Goal: Contribute content

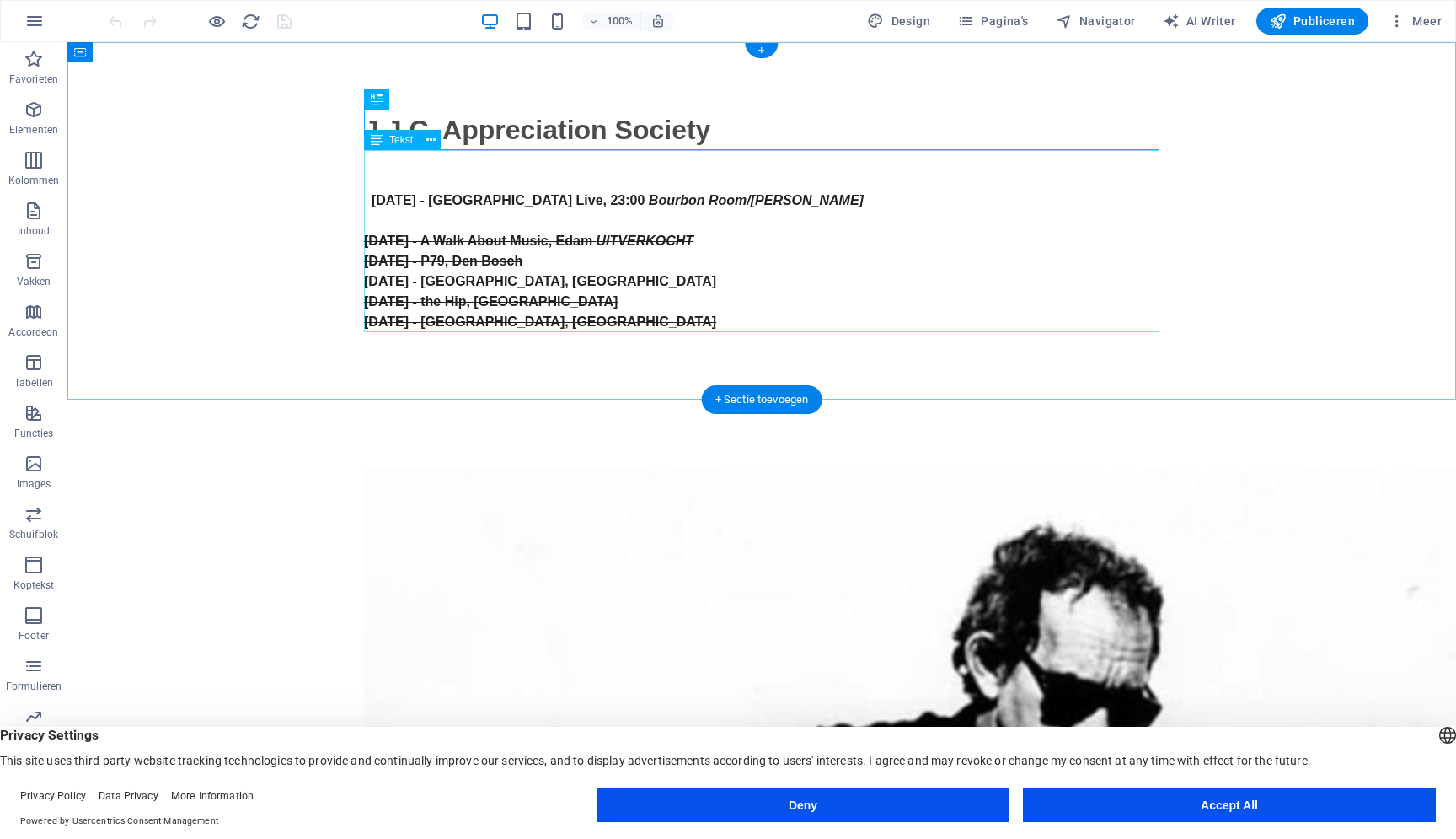
click at [465, 200] on div "[DATE] - [GEOGRAPHIC_DATA] Live, 23:00 Bourbon Room/[PERSON_NAME] [DATE] - A Wa…" at bounding box center [761, 241] width 796 height 182
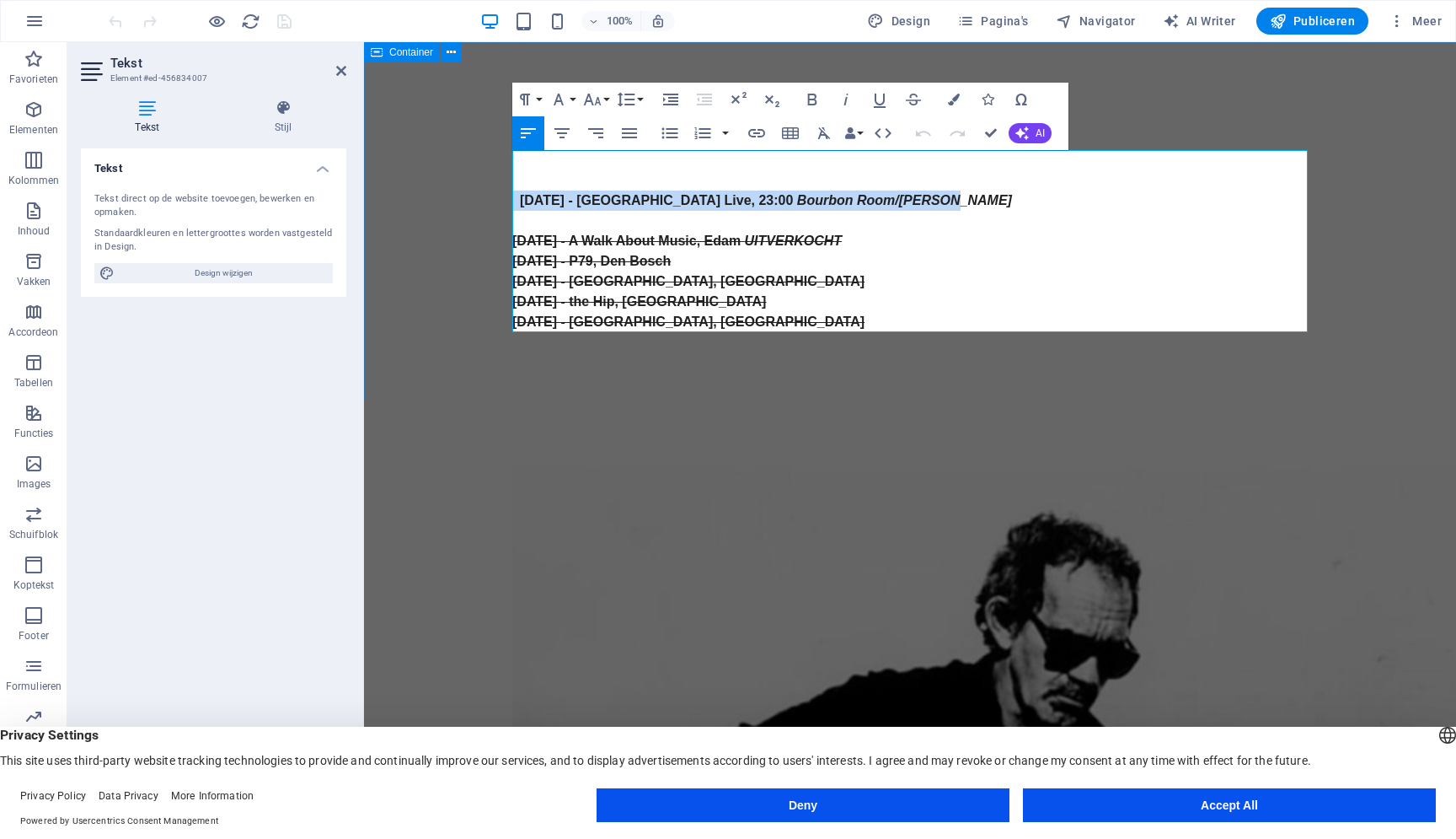
drag, startPoint x: 929, startPoint y: 202, endPoint x: 498, endPoint y: 203, distance: 431.0
click at [498, 203] on div "J.J.C. Appreciation Society [DATE] - [GEOGRAPHIC_DATA] Live, 23:00 [GEOGRAPHIC_…" at bounding box center [909, 220] width 1091 height 357
click at [912, 99] on icon "button" at bounding box center [913, 100] width 21 height 21
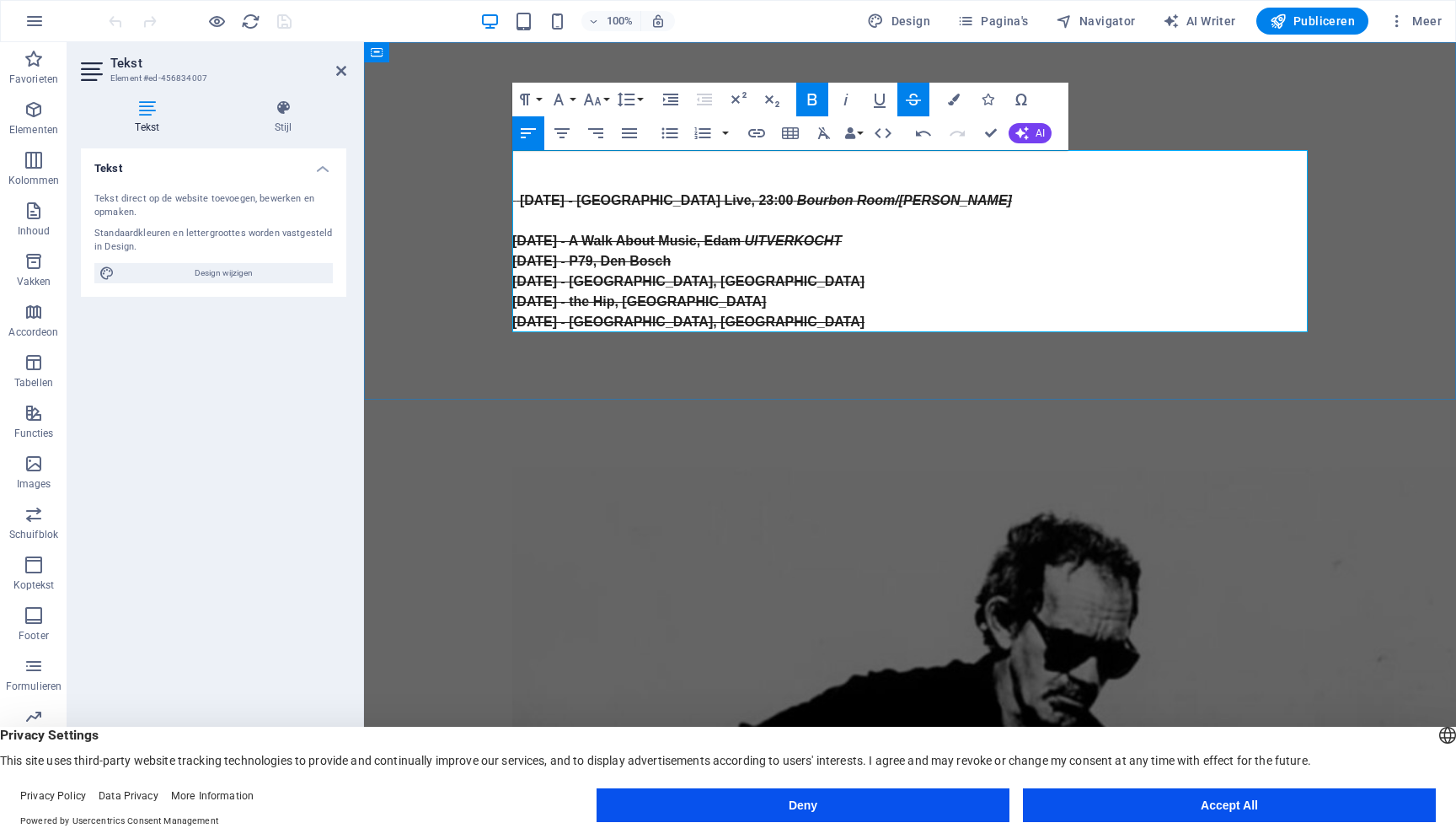
click at [890, 179] on p at bounding box center [910, 181] width 796 height 21
click at [781, 224] on p at bounding box center [910, 221] width 796 height 21
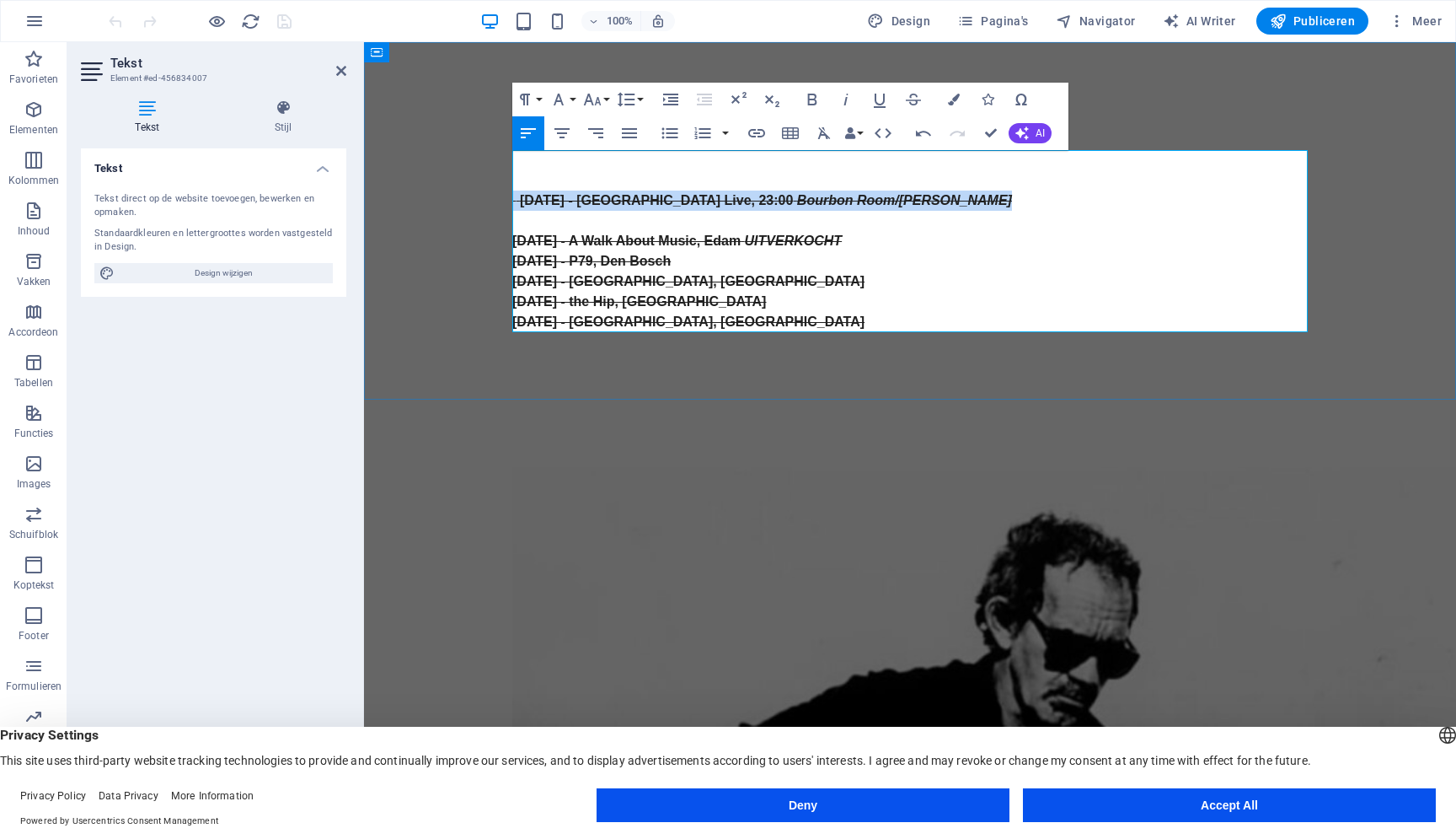
click at [781, 224] on p at bounding box center [910, 221] width 796 height 21
click at [953, 197] on p "5 september 2025 - Bergen Live, 23:00 Bourbon Room/Julie's" at bounding box center [910, 200] width 796 height 21
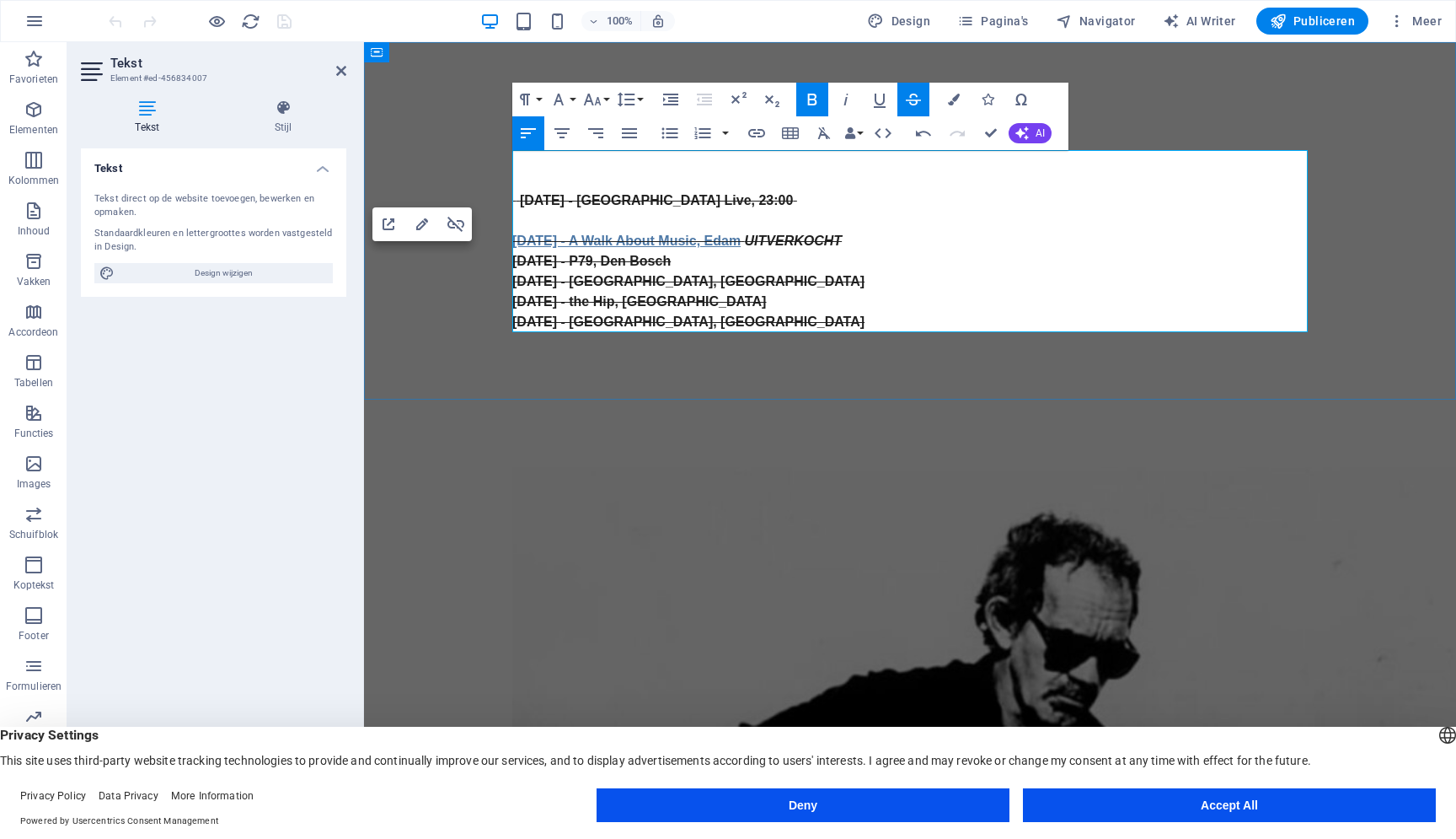
click at [513, 240] on strong "13 april 2025 - A Walk About Music, Edam" at bounding box center [626, 240] width 228 height 15
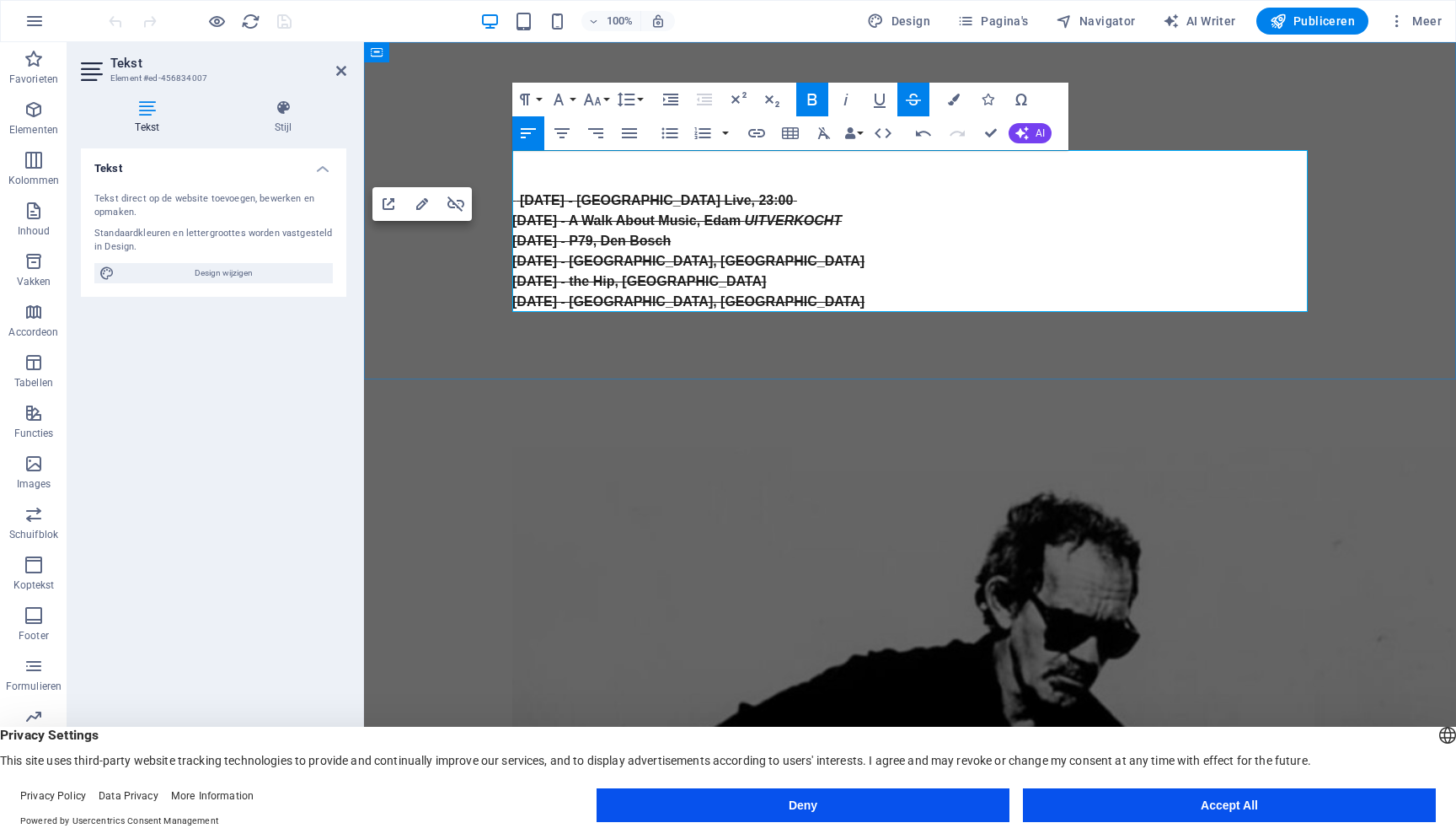
click at [568, 178] on p at bounding box center [910, 181] width 796 height 21
click at [590, 171] on p at bounding box center [910, 181] width 796 height 21
click at [689, 179] on p "22 februari 2026 - Beemsterkerk" at bounding box center [910, 181] width 796 height 21
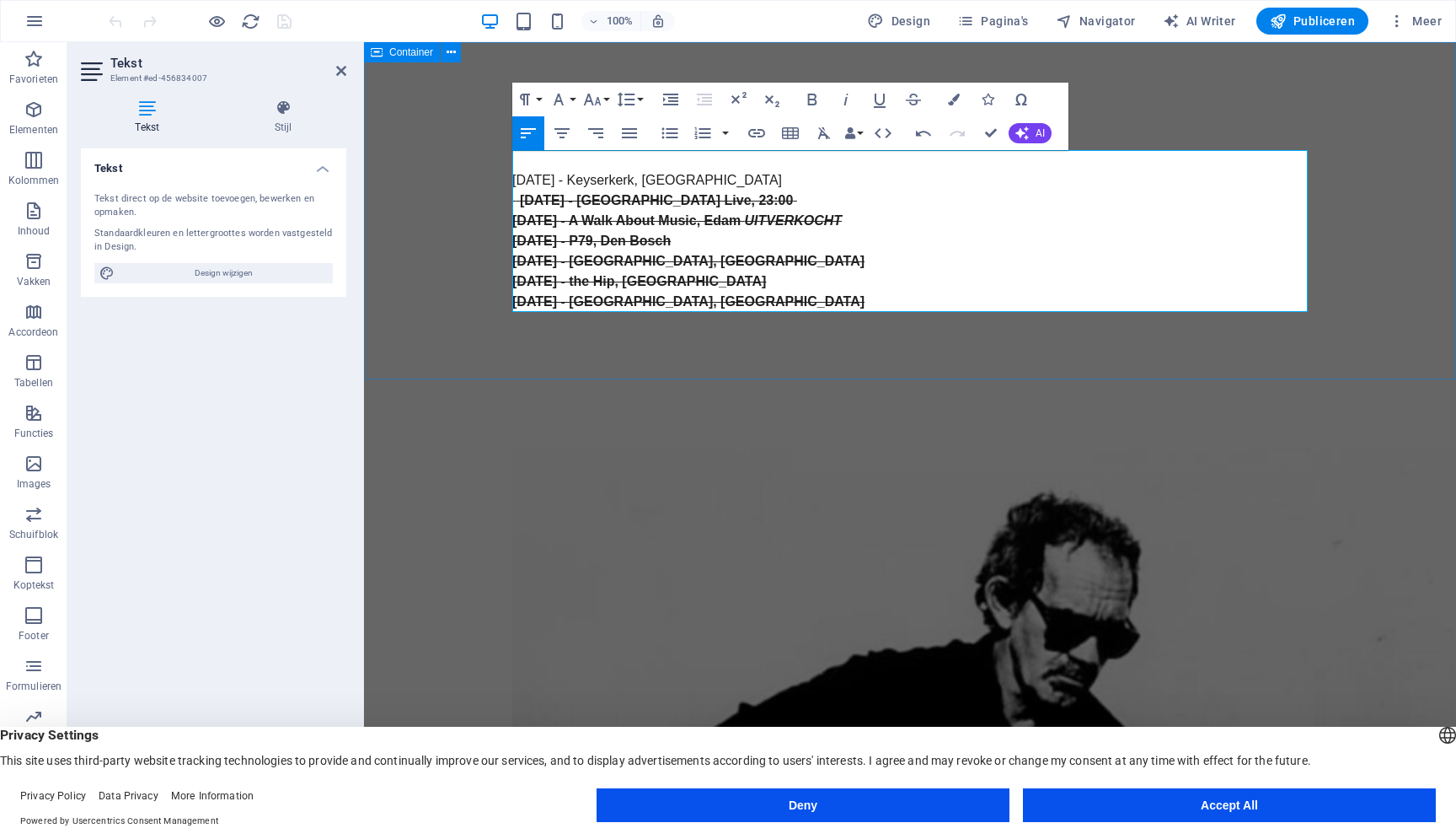
drag, startPoint x: 816, startPoint y: 180, endPoint x: 488, endPoint y: 188, distance: 328.1
click at [488, 188] on div "J.J.C. Appreciation Society 22 februari 2026 - Keyserkerk, Middenbeemster 5 sep…" at bounding box center [909, 211] width 1091 height 337
click at [755, 133] on icon "button" at bounding box center [757, 133] width 17 height 9
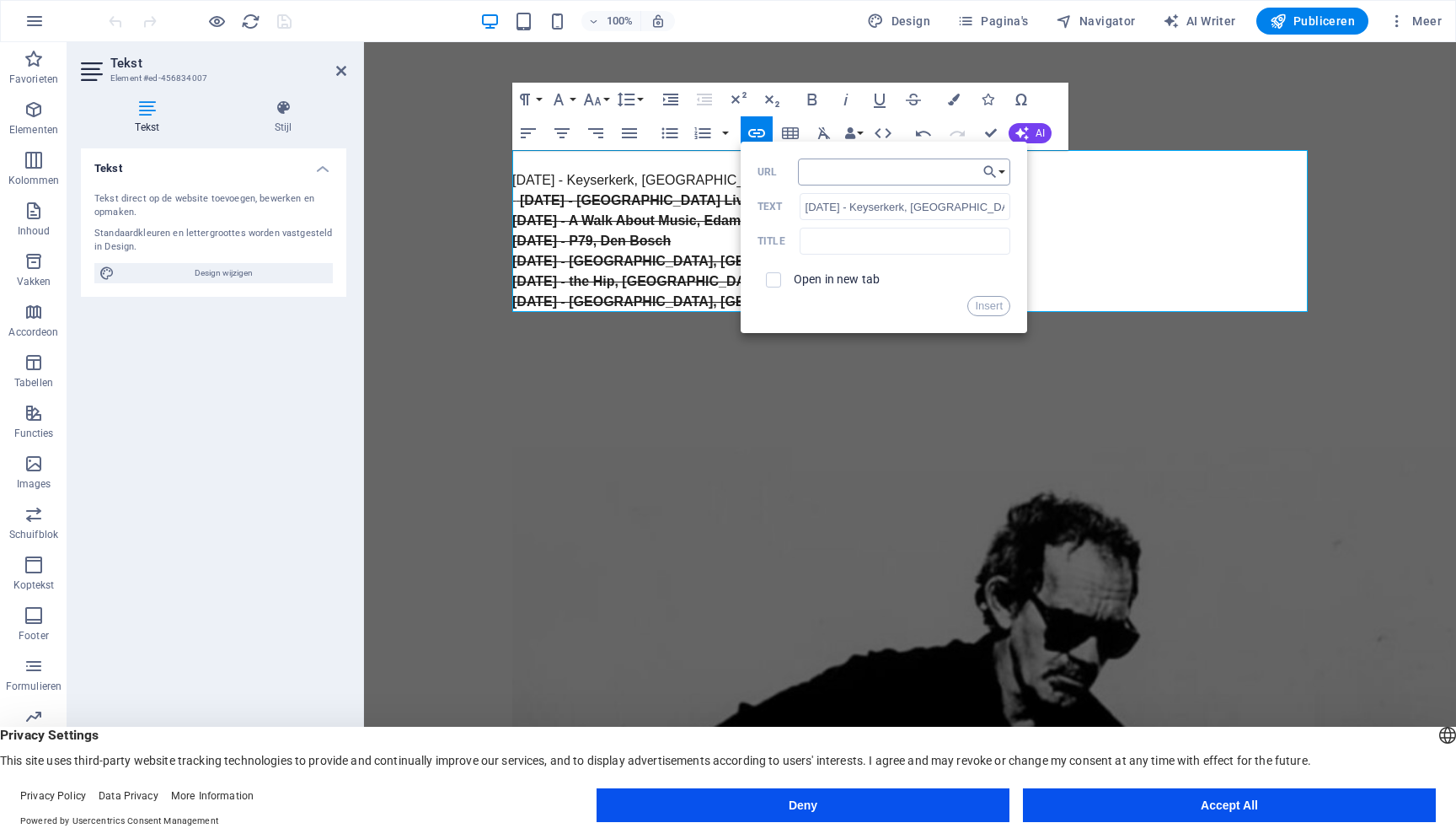
type input "[URL][DOMAIN_NAME]"
click at [980, 307] on button "Insert" at bounding box center [988, 306] width 43 height 21
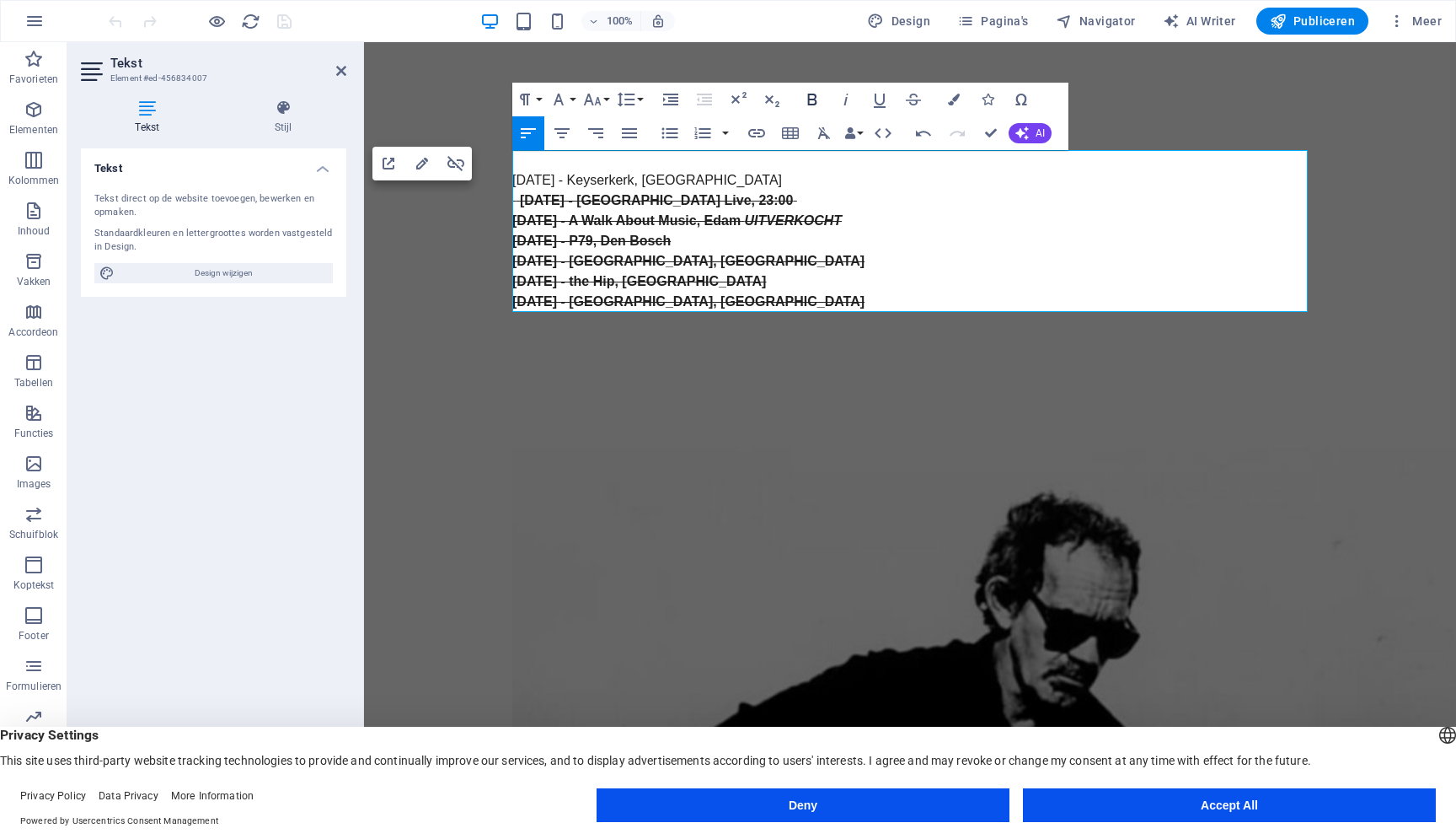
click at [815, 96] on icon "button" at bounding box center [812, 100] width 9 height 12
click at [856, 188] on p "[DATE] - Keyserkerk, [GEOGRAPHIC_DATA]" at bounding box center [910, 181] width 796 height 21
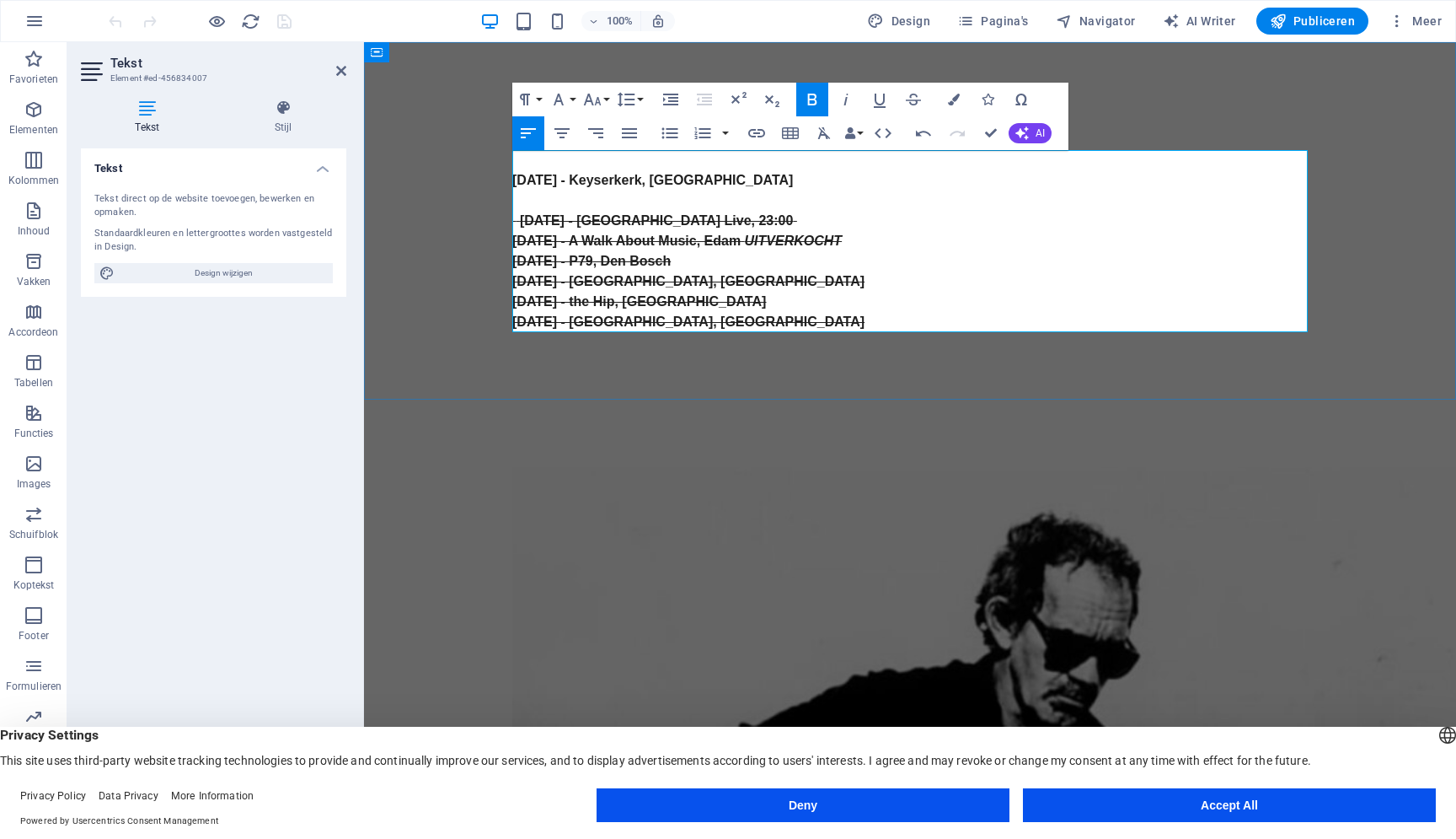
click at [927, 223] on p "5 september 2025 - Bergen Live, 23:00 ​" at bounding box center [910, 221] width 796 height 21
click at [897, 294] on p "26 december 2024 - the Hip, Deventer" at bounding box center [910, 302] width 796 height 21
click at [519, 223] on strong "5 september 2025 - Bergen Live, 23:00" at bounding box center [655, 220] width 273 height 15
click at [1333, 17] on span "Publiceren" at bounding box center [1312, 22] width 85 height 17
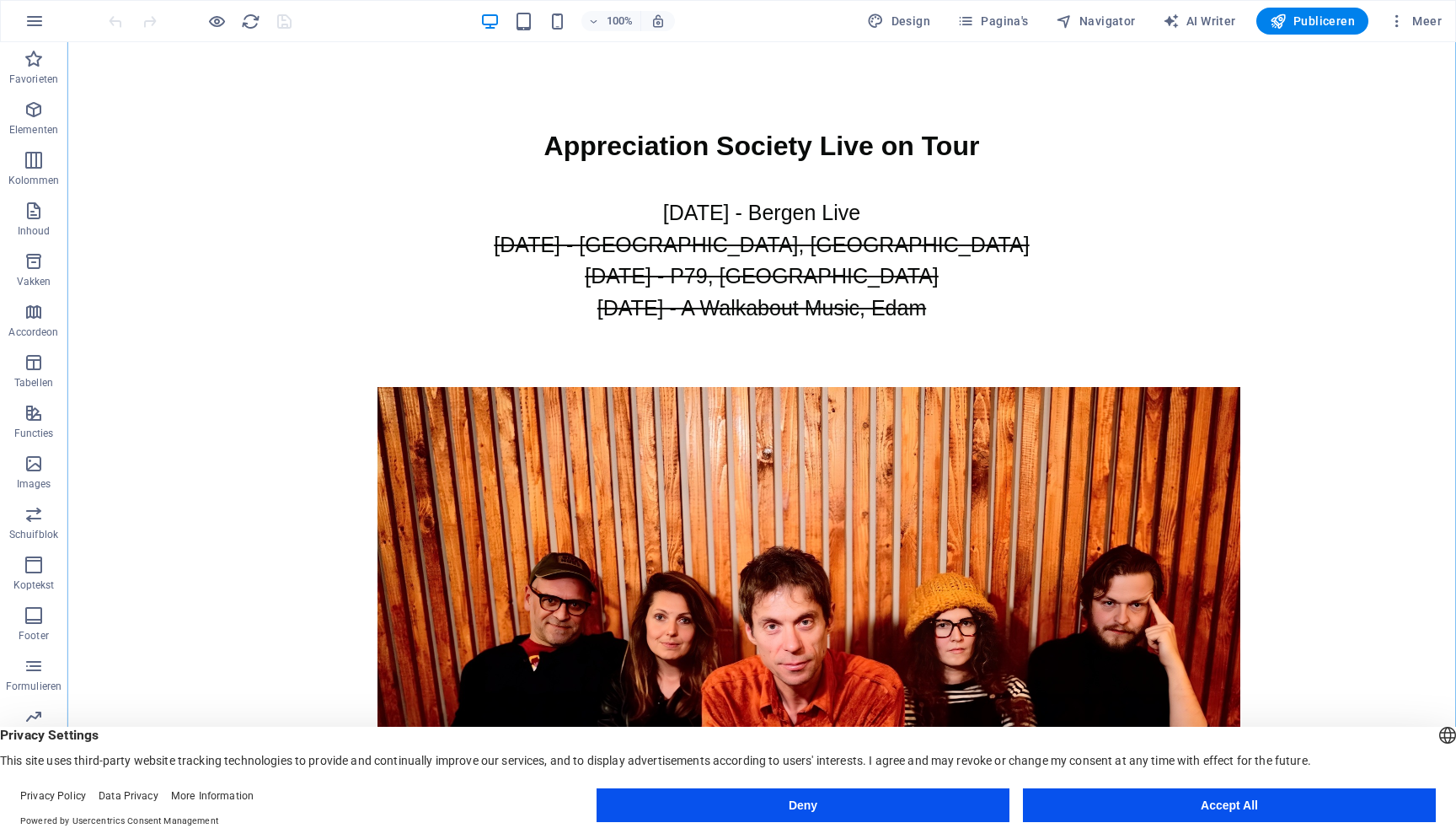
scroll to position [1087, 0]
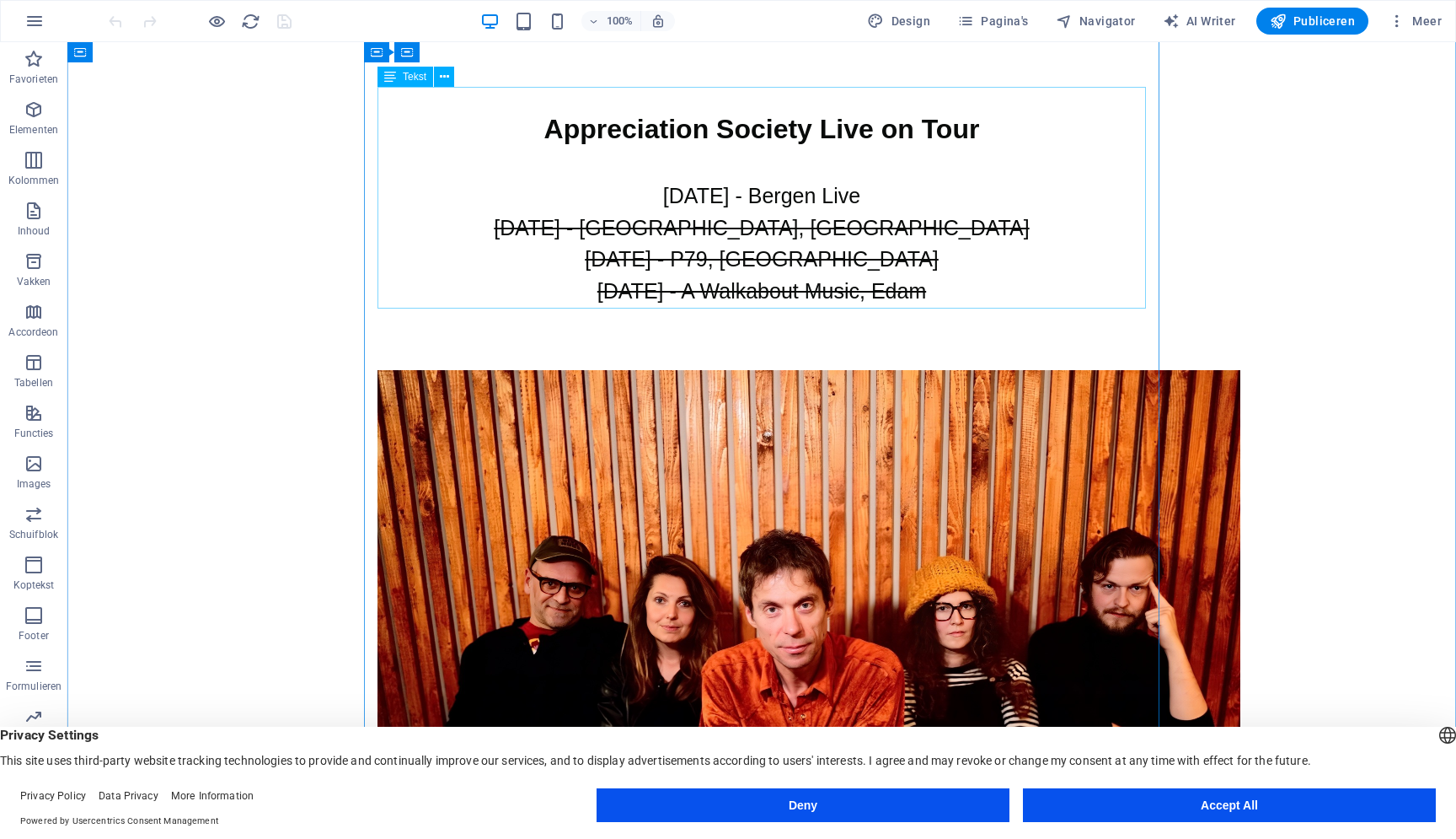
click at [606, 149] on div "[DATE] - [GEOGRAPHIC_DATA] Live [DATE] - [GEOGRAPHIC_DATA], [GEOGRAPHIC_DATA] […" at bounding box center [761, 260] width 768 height 222
click at [612, 149] on div "[DATE] - [GEOGRAPHIC_DATA] Live [DATE] - [GEOGRAPHIC_DATA], [GEOGRAPHIC_DATA] […" at bounding box center [761, 260] width 768 height 222
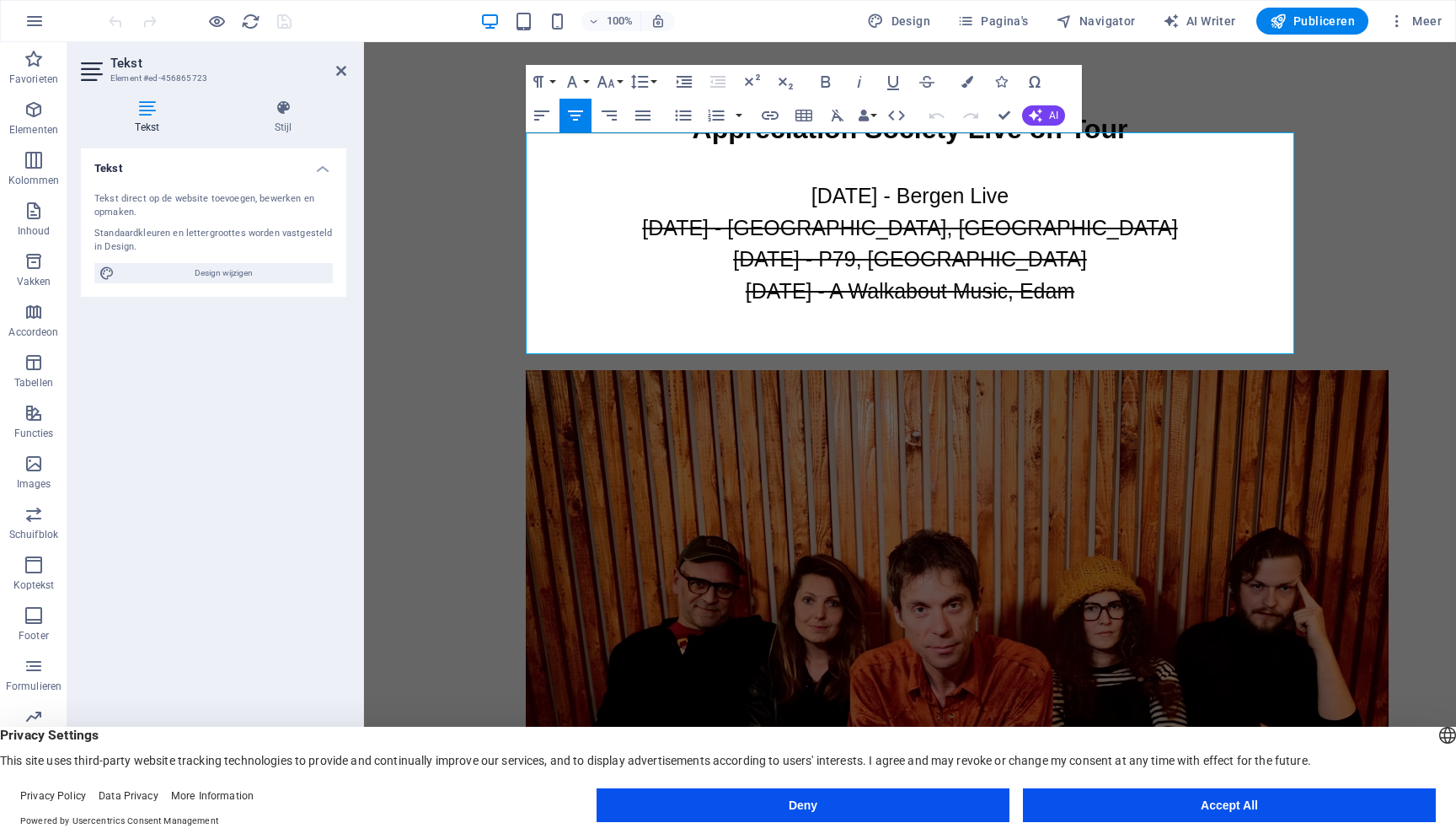
scroll to position [1041, 0]
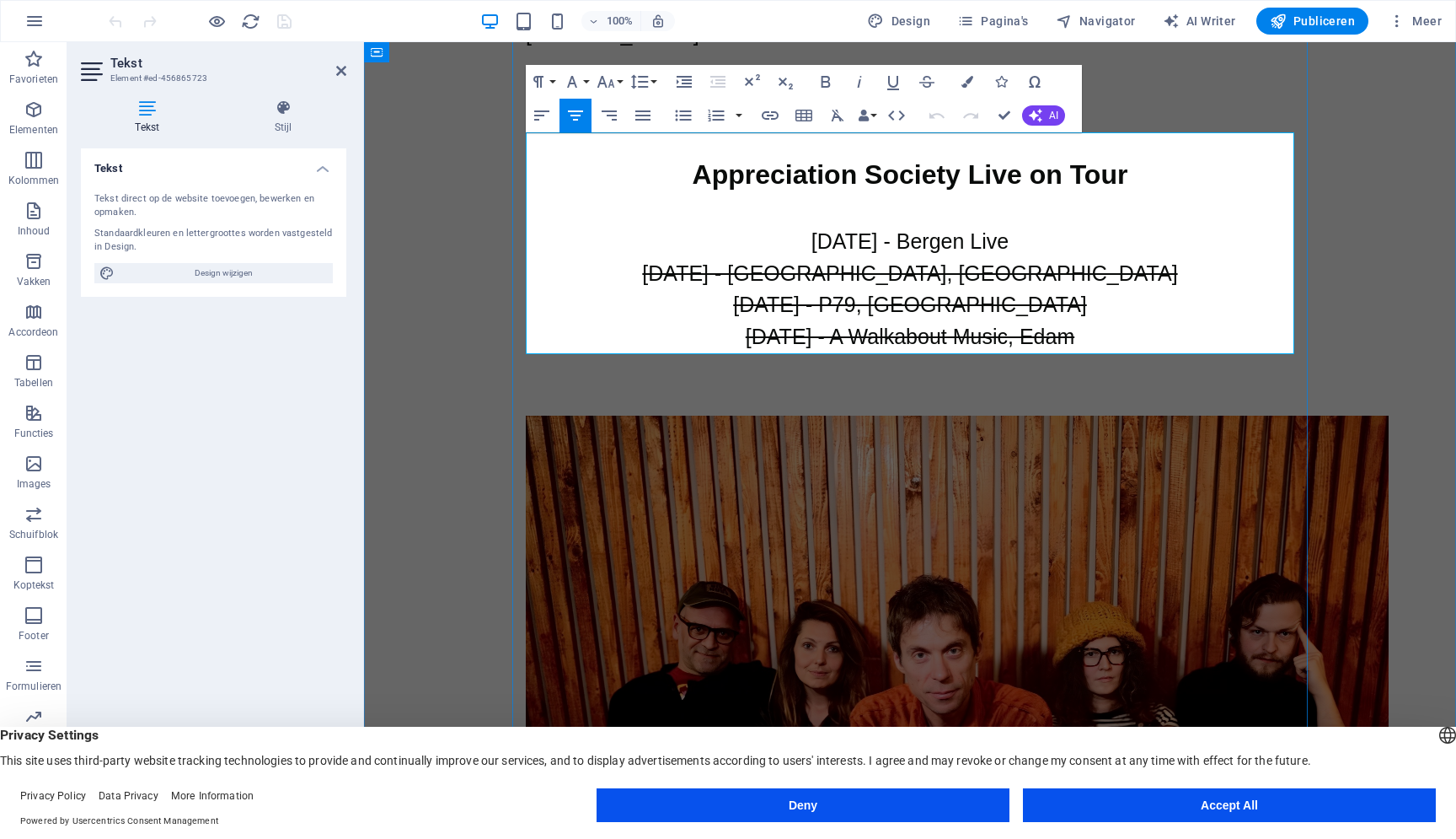
drag, startPoint x: 746, startPoint y: 178, endPoint x: 998, endPoint y: 348, distance: 304.0
click at [998, 348] on div "(selective) FILM SCORE MUSIC STATE OF HATE [PERSON_NAME] KLIMAATREBELLEN [PERSO…" at bounding box center [910, 441] width 796 height 1297
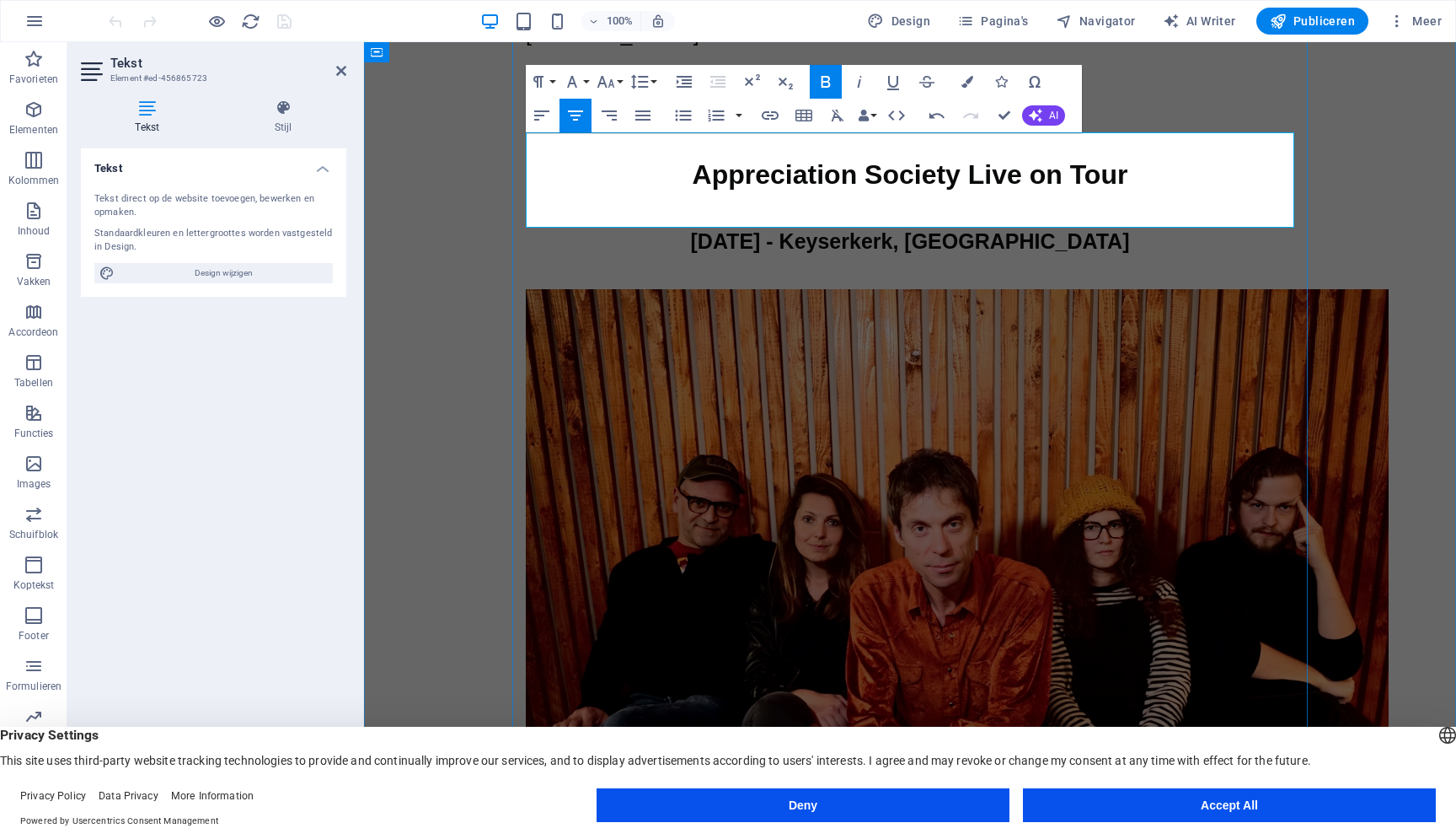
drag, startPoint x: 1153, startPoint y: 180, endPoint x: 654, endPoint y: 161, distance: 499.4
click at [654, 194] on div "[DATE] - Keyserkerk, [GEOGRAPHIC_DATA]" at bounding box center [909, 242] width 768 height 96
click at [765, 111] on icon "button" at bounding box center [771, 115] width 21 height 21
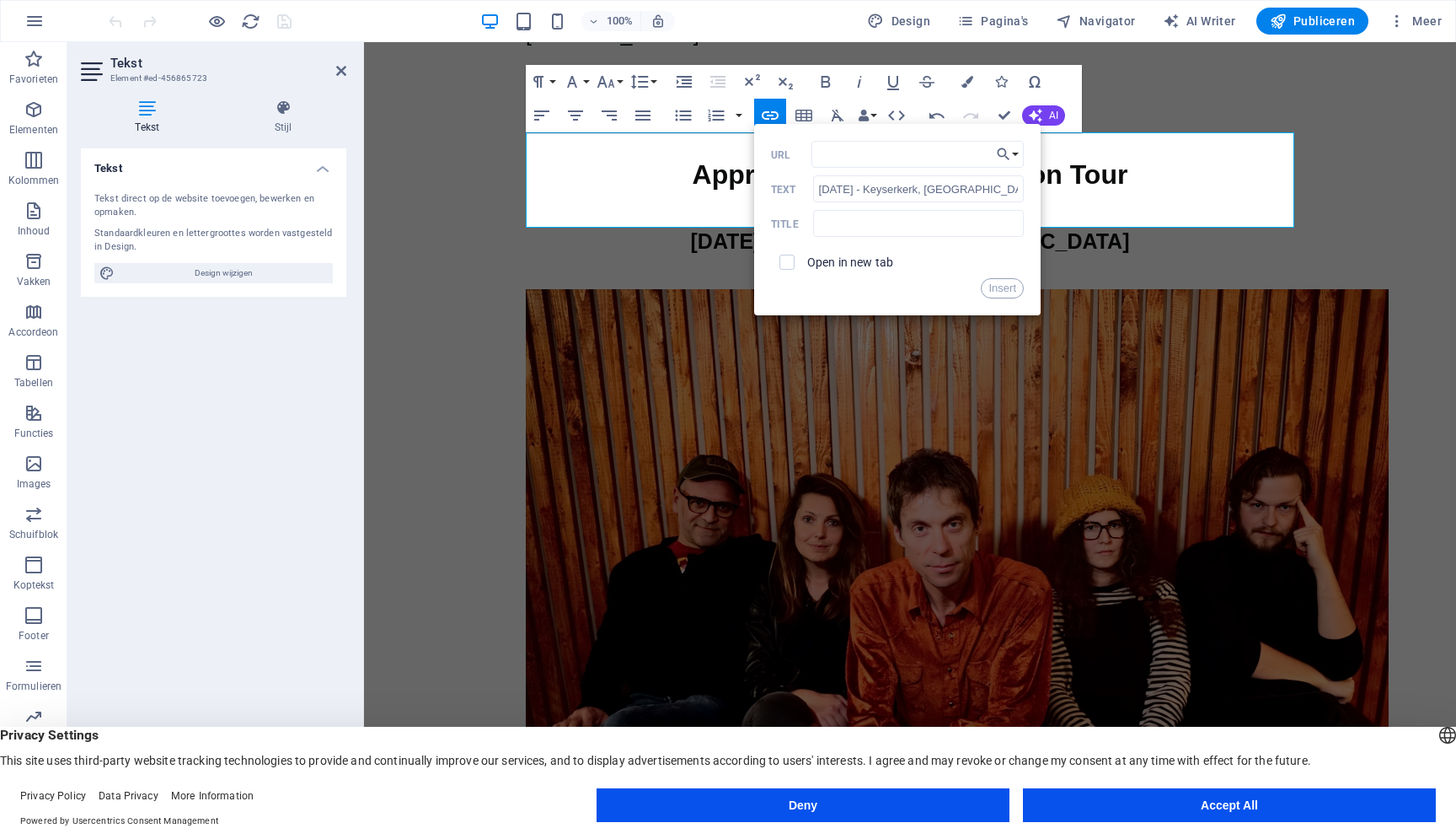
type input "[DATE] - Keyserkerk, [GEOGRAPHIC_DATA]"
paste input "[URL][DOMAIN_NAME]"
type input "[URL][DOMAIN_NAME]"
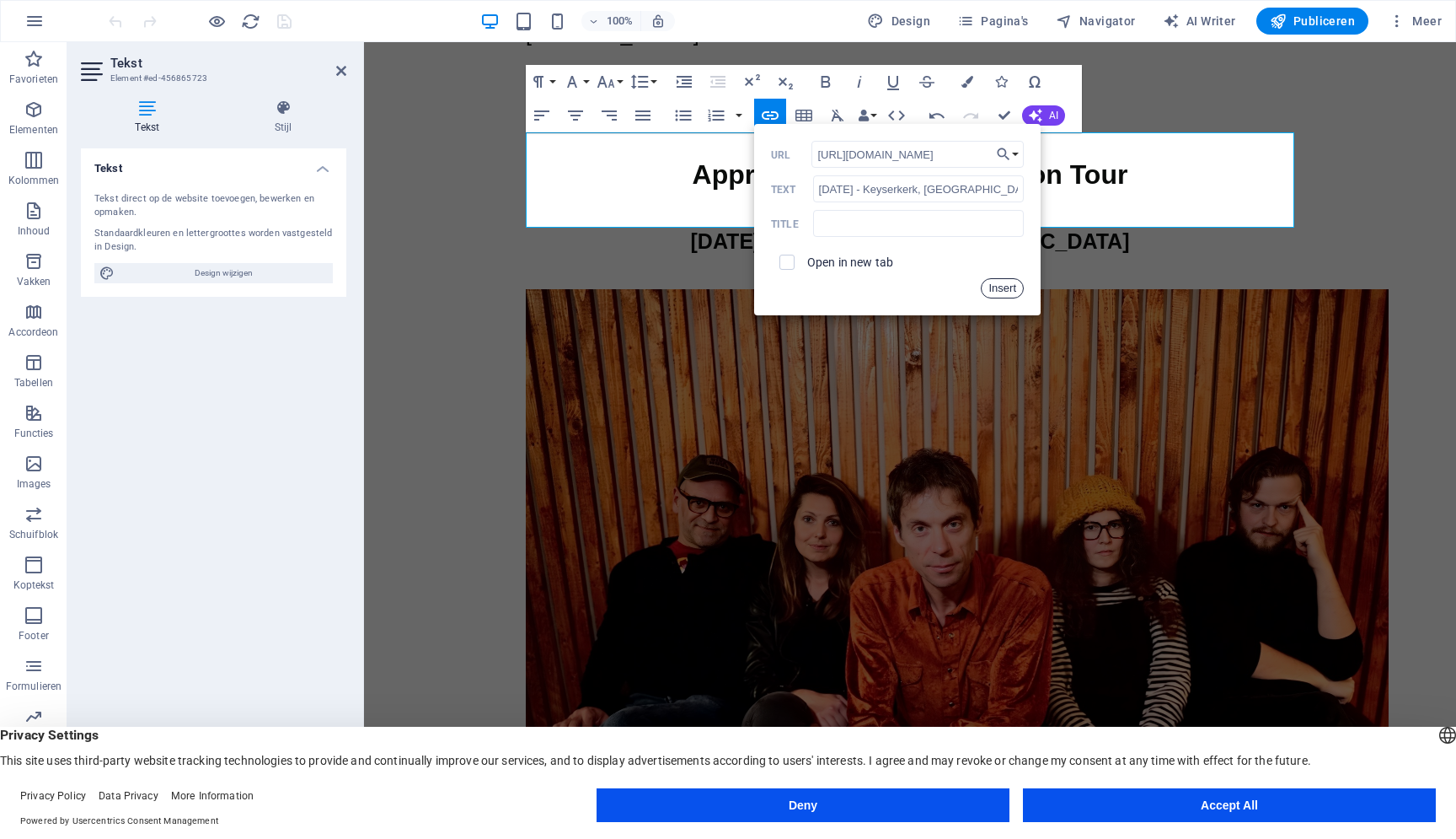
click at [1001, 286] on button "Insert" at bounding box center [1002, 288] width 43 height 21
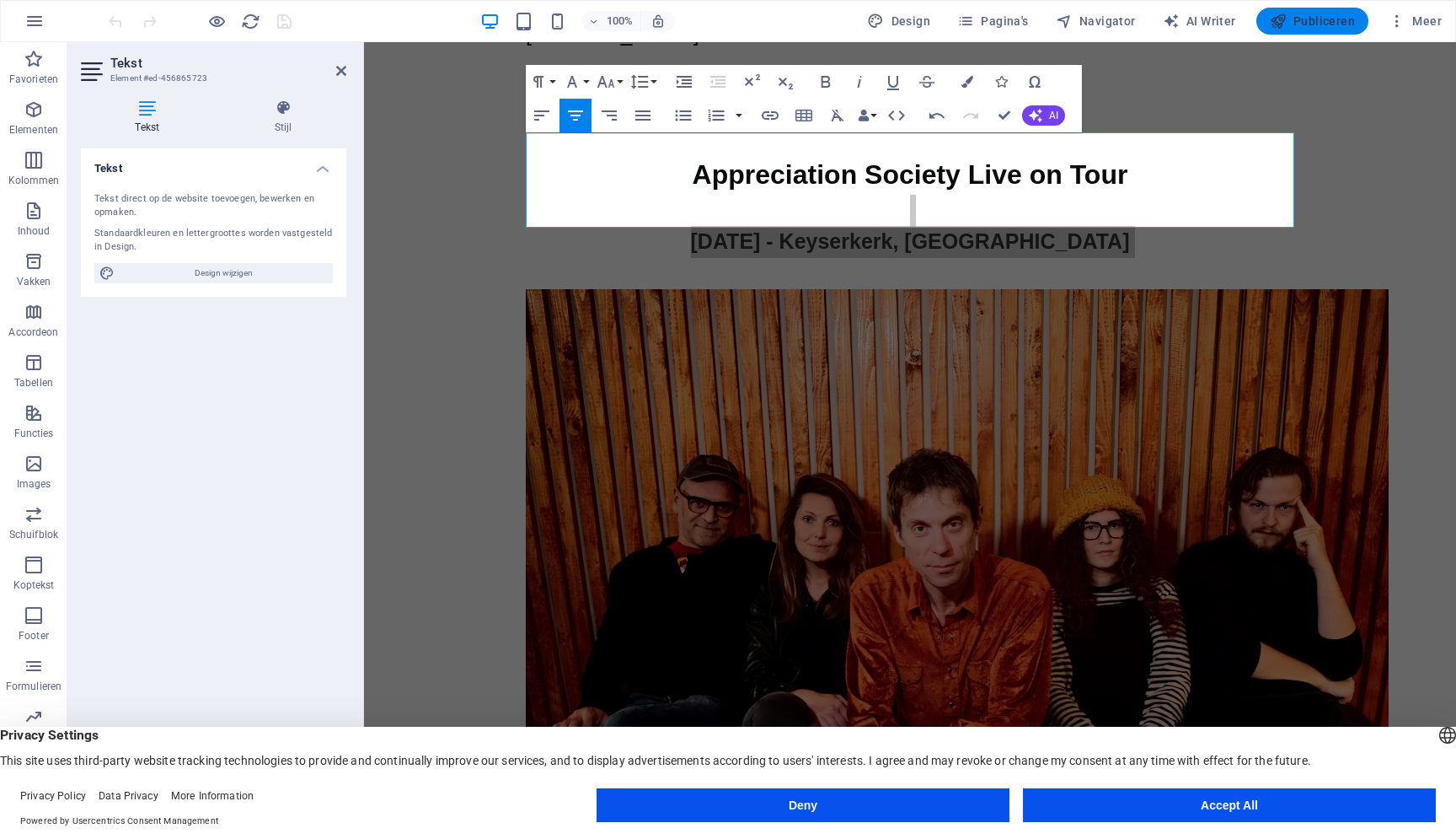
click at [1336, 17] on span "Publiceren" at bounding box center [1312, 22] width 85 height 17
